Goal: Find contact information: Find contact information

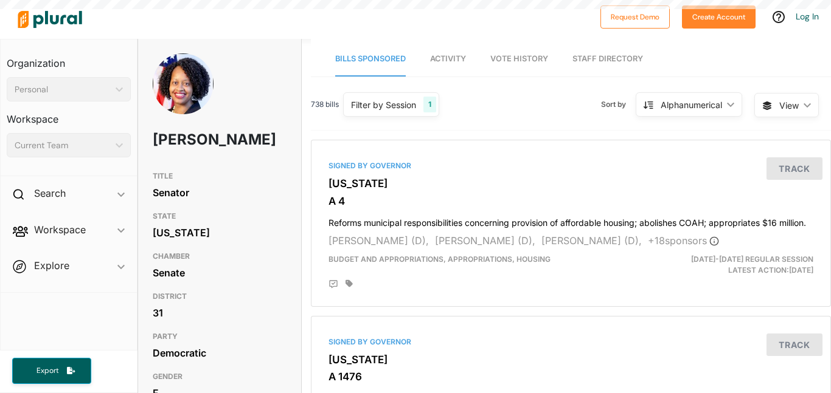
drag, startPoint x: 274, startPoint y: 238, endPoint x: 194, endPoint y: 234, distance: 79.7
click at [194, 224] on h3 "STATE" at bounding box center [220, 216] width 134 height 15
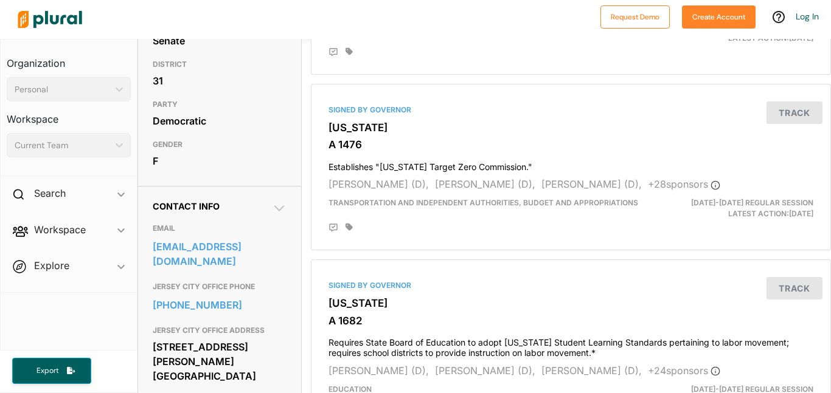
scroll to position [237, 0]
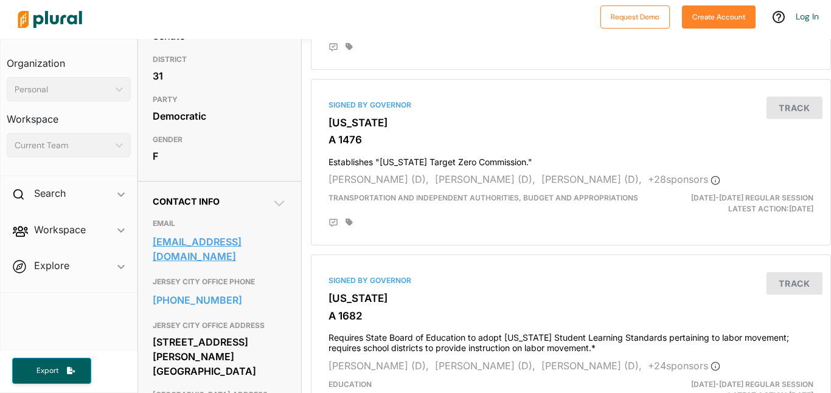
click at [271, 262] on link "[EMAIL_ADDRESS][DOMAIN_NAME]" at bounding box center [220, 249] width 134 height 33
drag, startPoint x: 286, startPoint y: 262, endPoint x: 150, endPoint y: 258, distance: 136.3
click at [150, 258] on div "Contact Info EMAIL [EMAIL_ADDRESS][DOMAIN_NAME] [GEOGRAPHIC_DATA] OFFICE PHONE …" at bounding box center [219, 355] width 163 height 348
copy link "[EMAIL_ADDRESS][DOMAIN_NAME]"
